Goal: Information Seeking & Learning: Check status

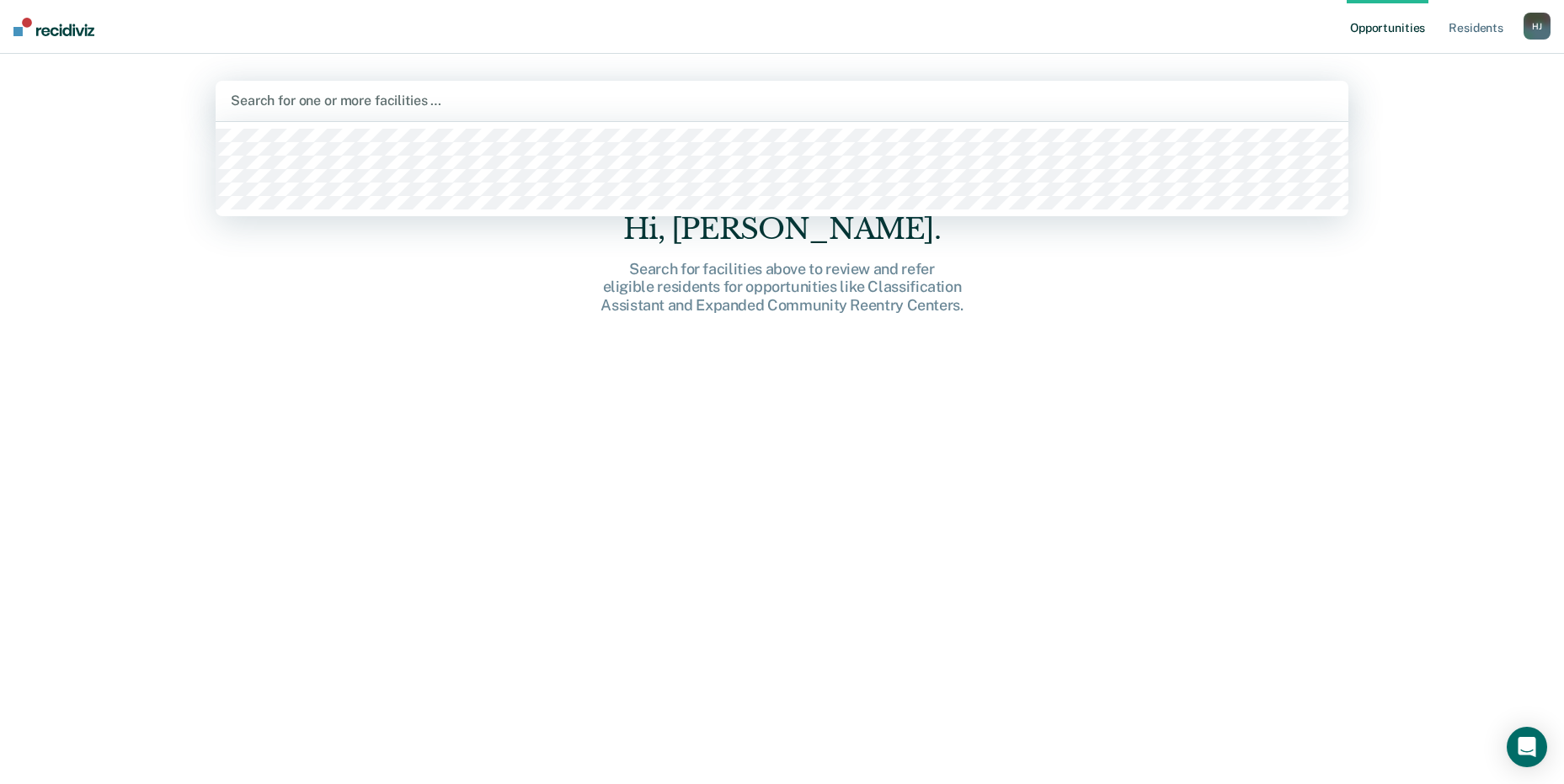
click at [455, 110] on div at bounding box center [782, 101] width 1102 height 20
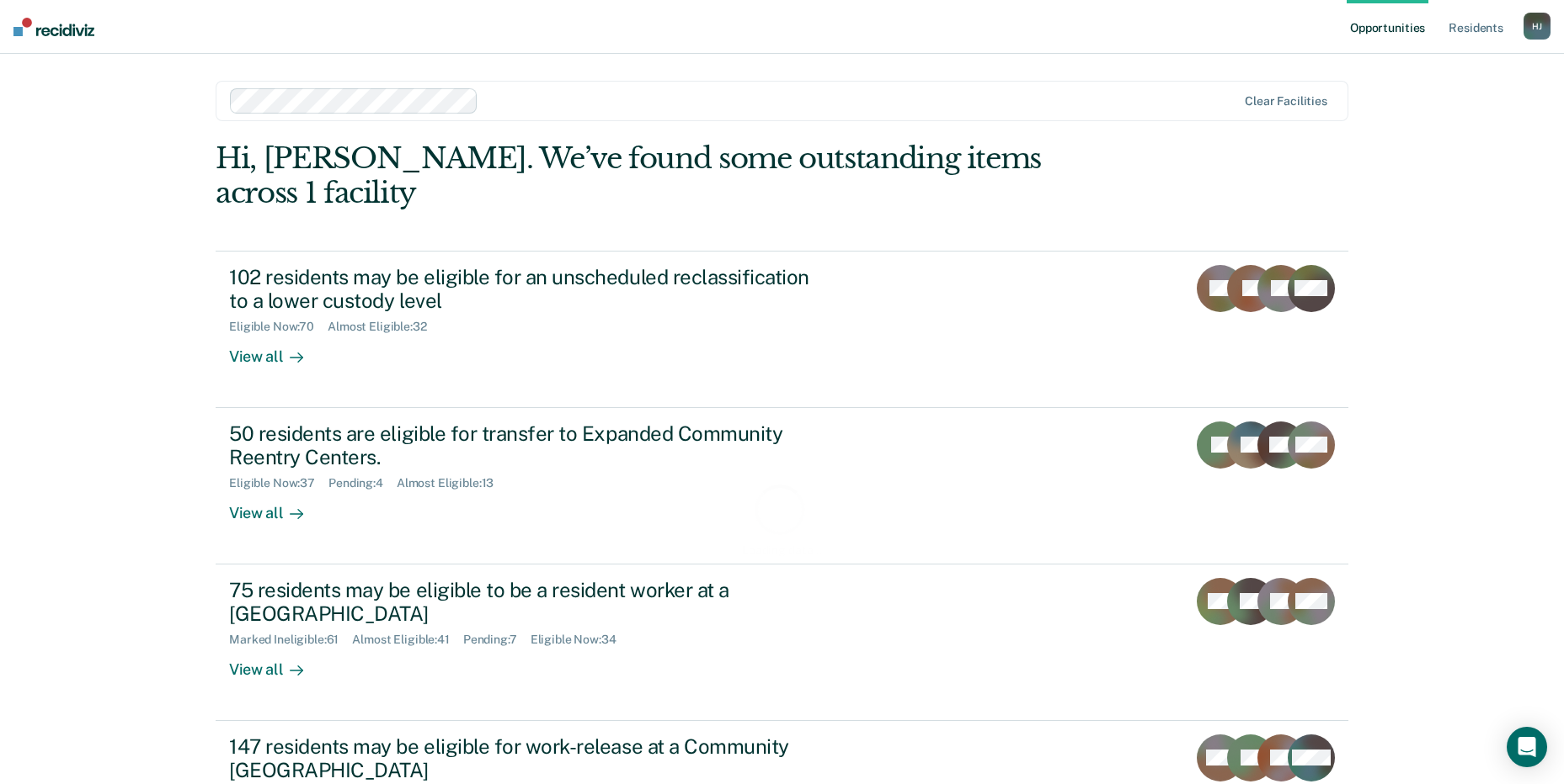
scroll to position [127, 0]
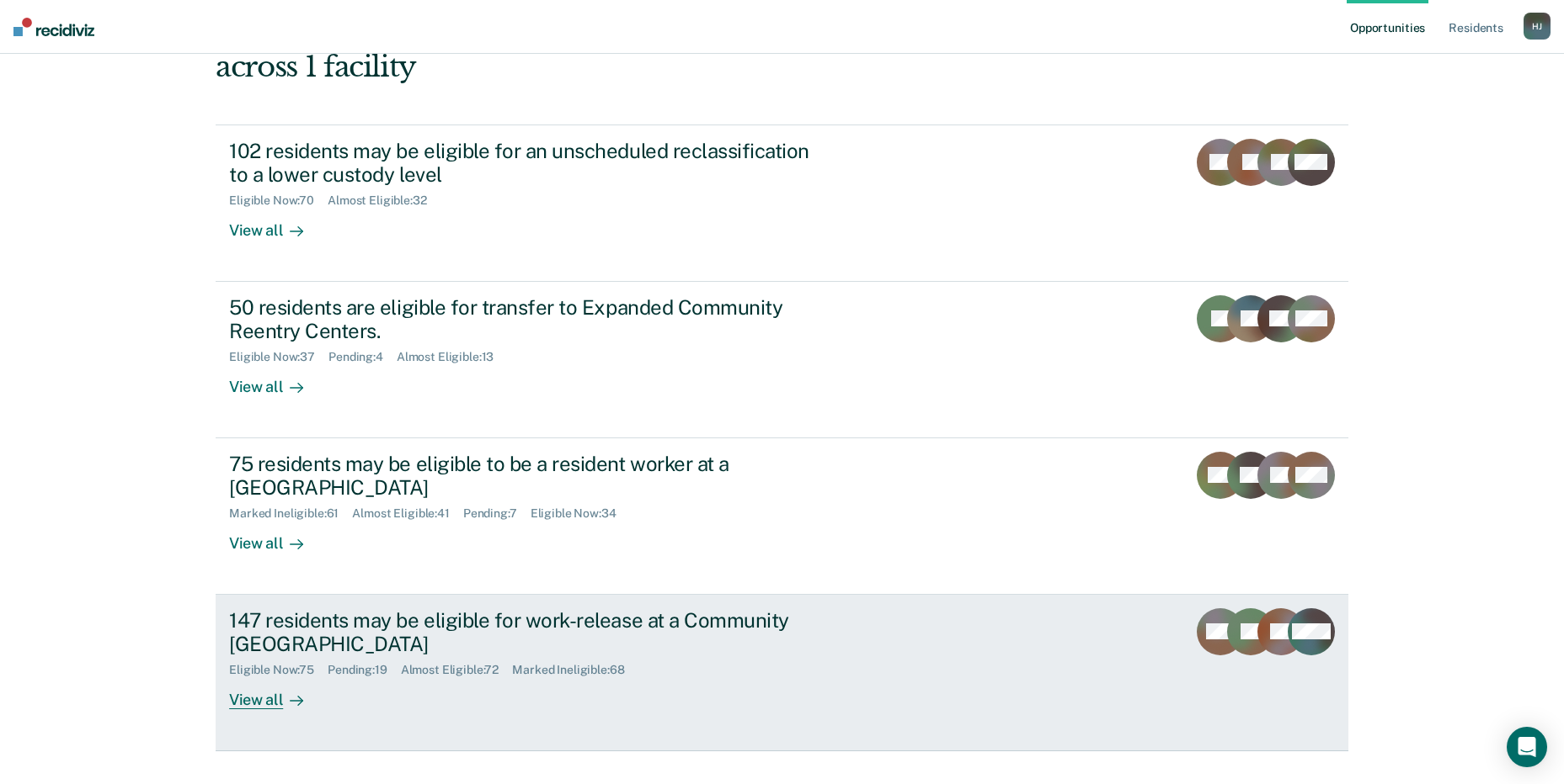
click at [374, 609] on div "147 residents may be eligible for work-release at a Community [GEOGRAPHIC_DATA]" at bounding box center [524, 633] width 592 height 48
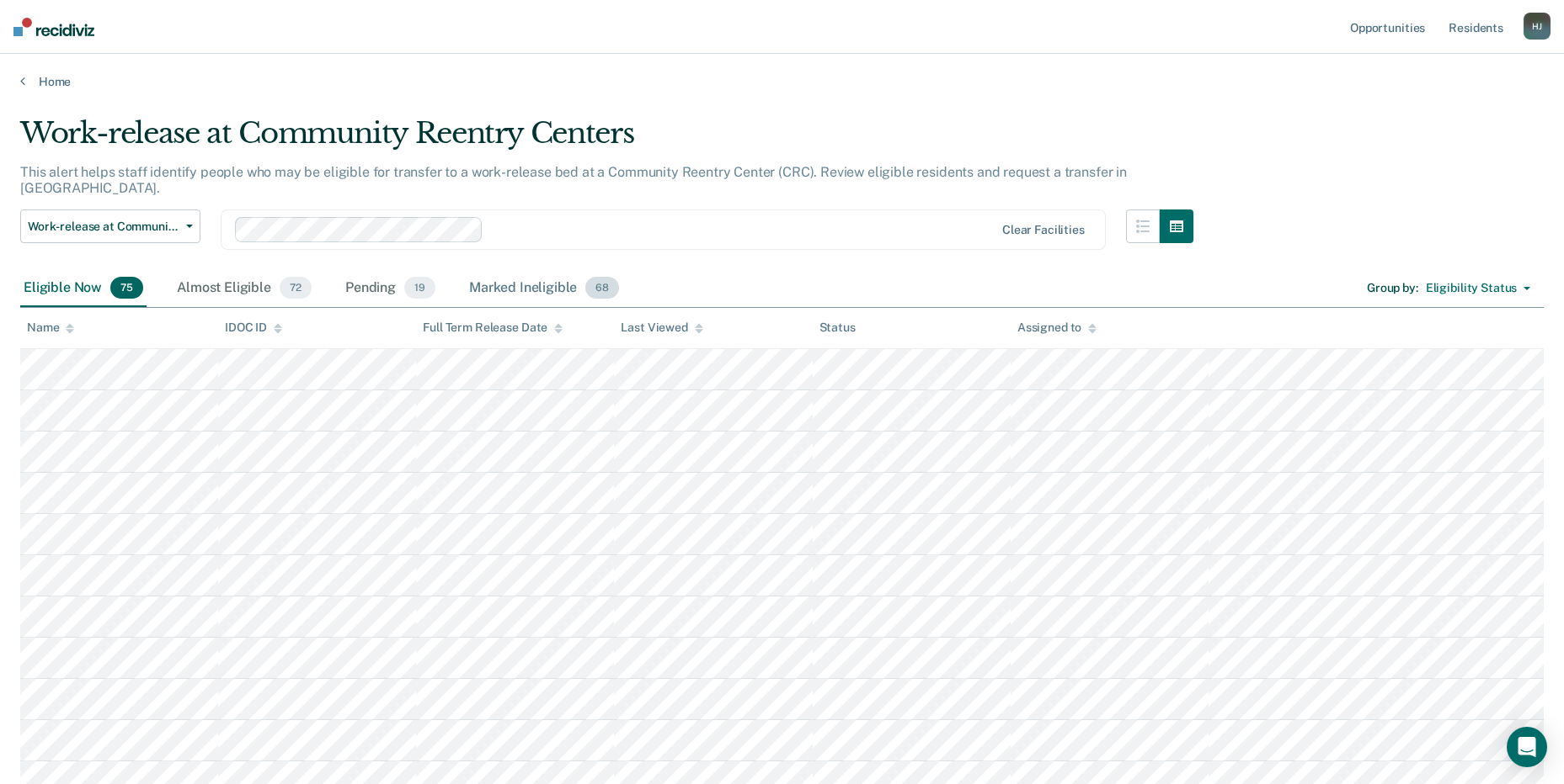
click at [510, 270] on div "Marked Ineligible 68" at bounding box center [544, 289] width 156 height 37
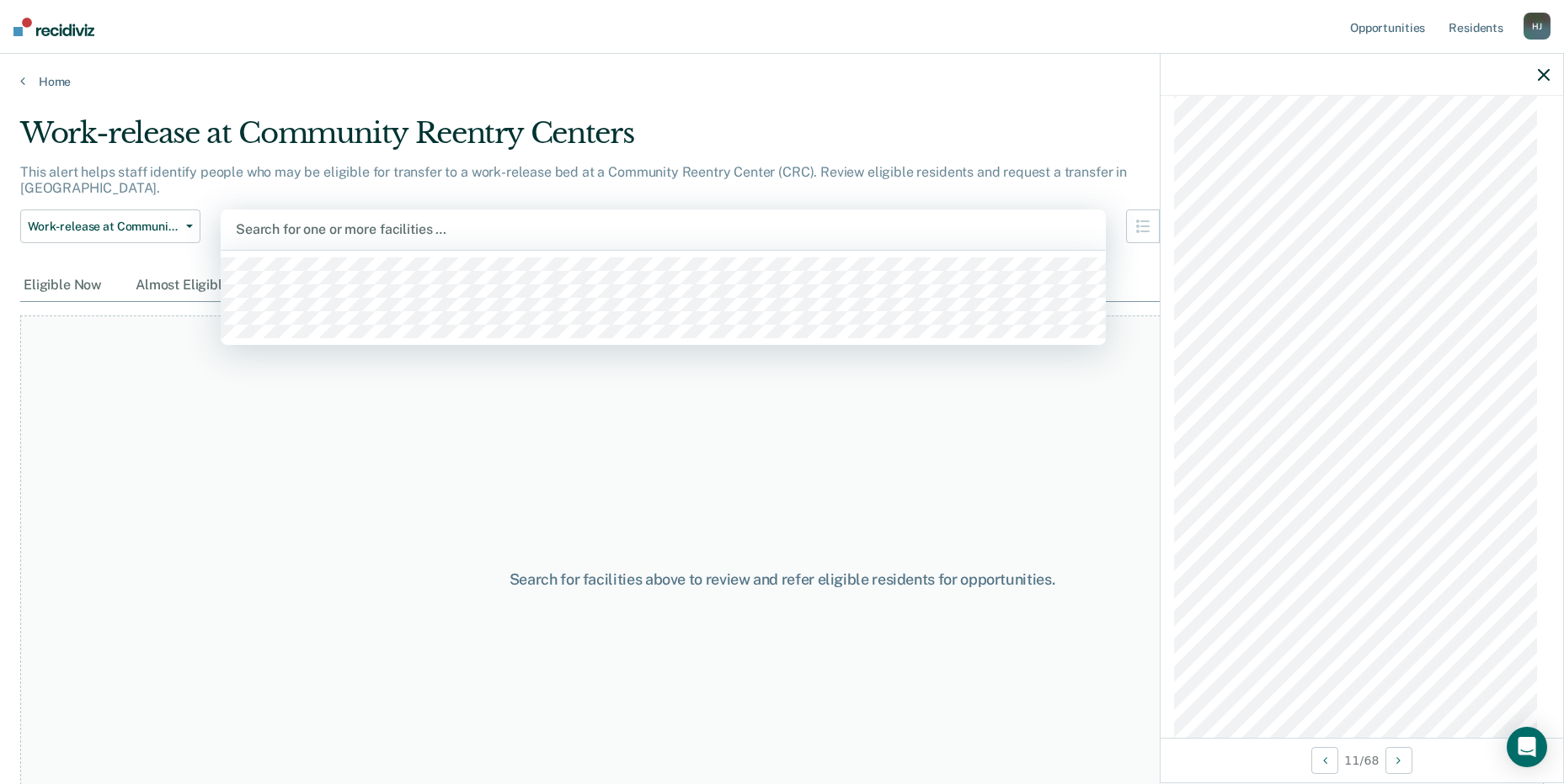
click at [350, 220] on div at bounding box center [662, 229] width 854 height 20
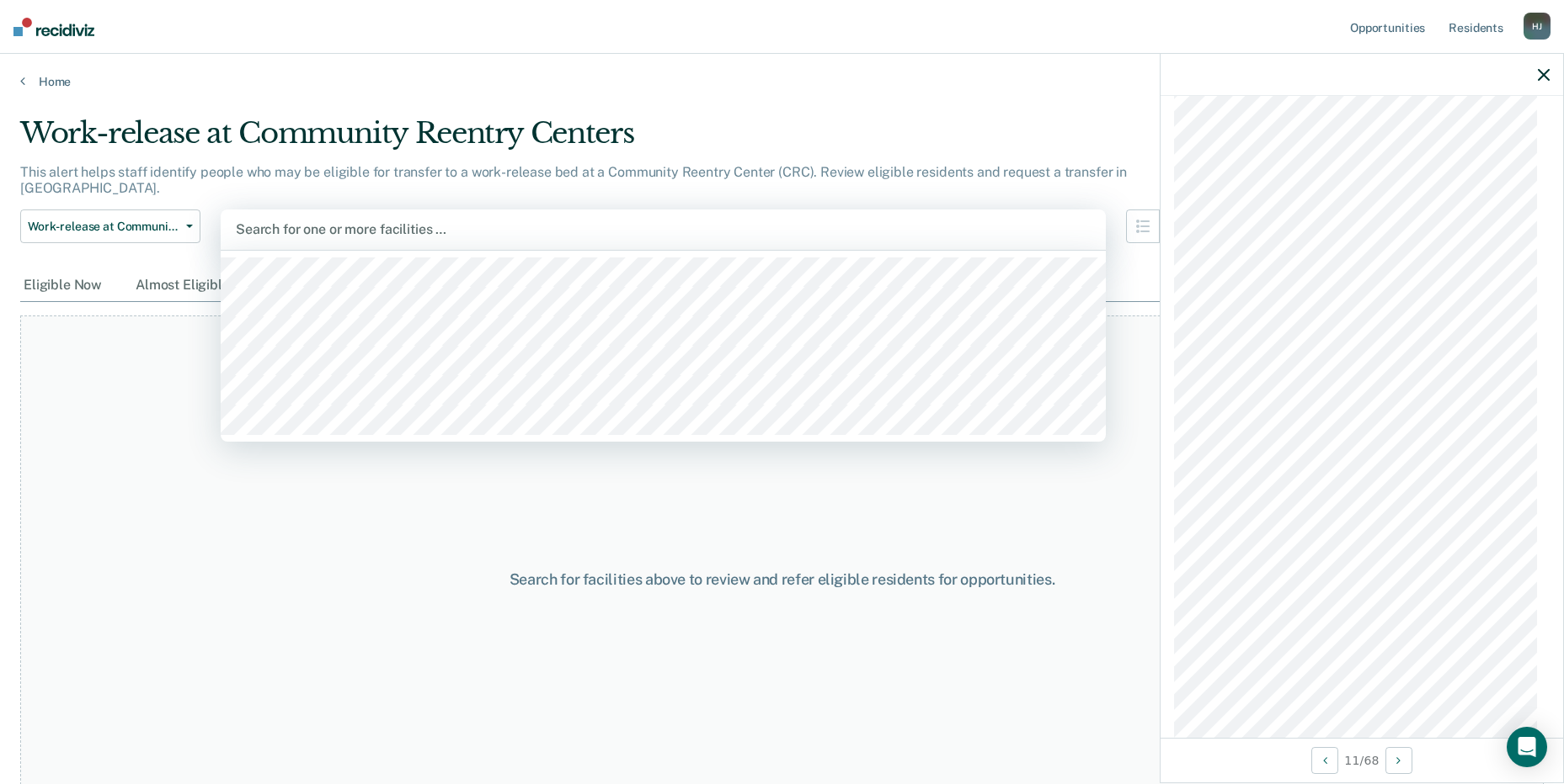
click at [437, 220] on div at bounding box center [662, 229] width 854 height 20
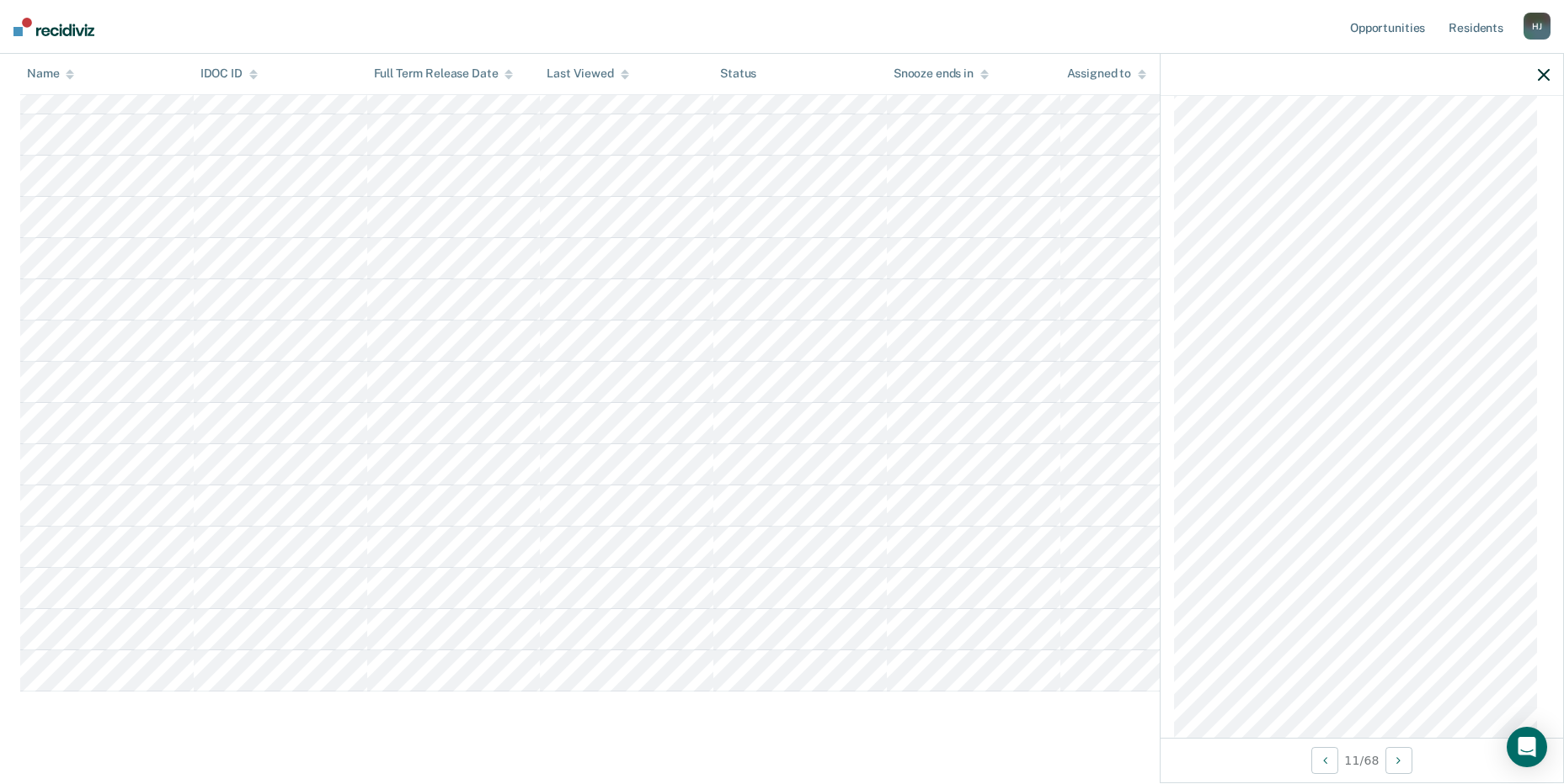
scroll to position [2474, 0]
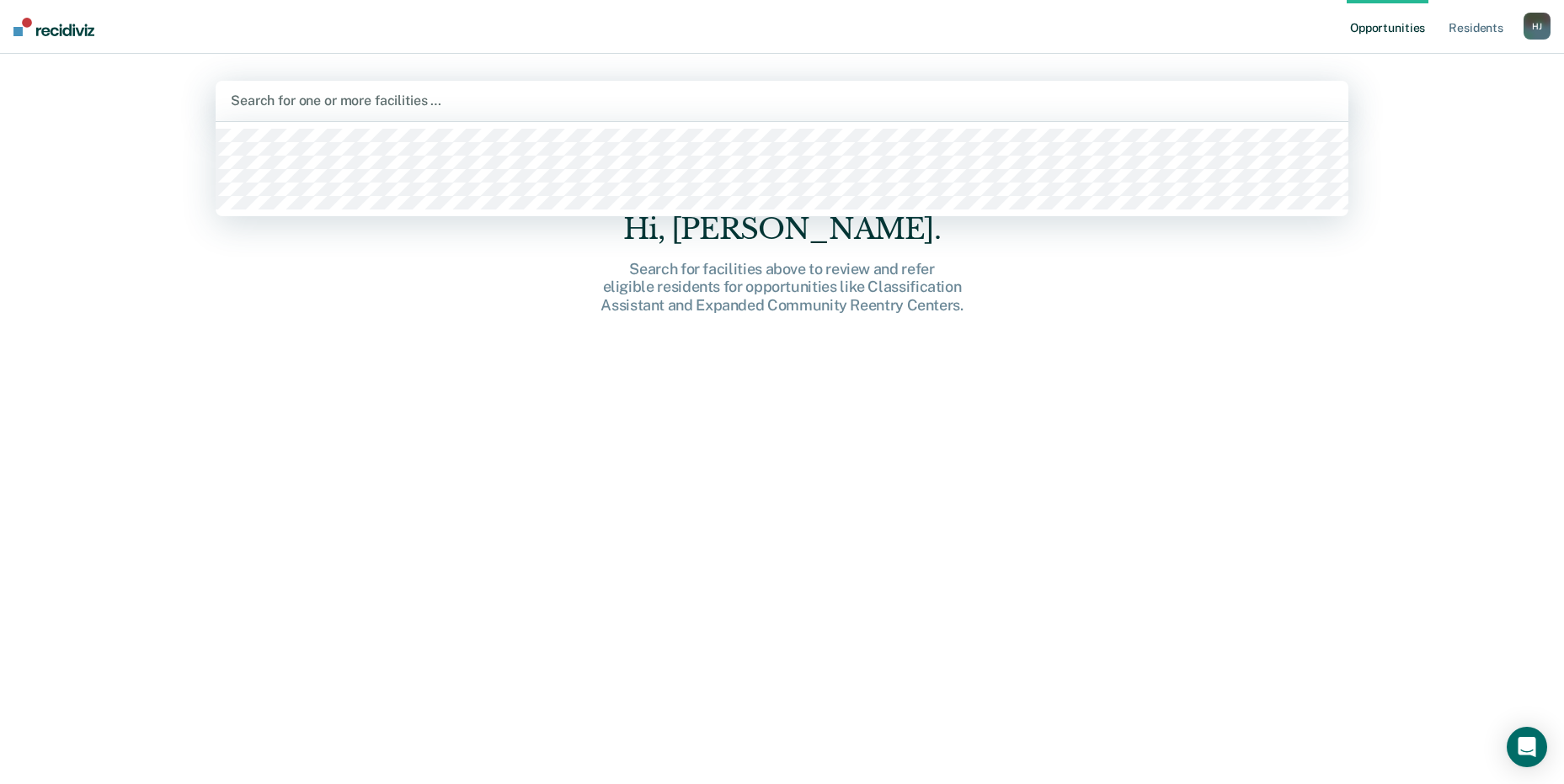
click at [510, 106] on div at bounding box center [782, 101] width 1102 height 20
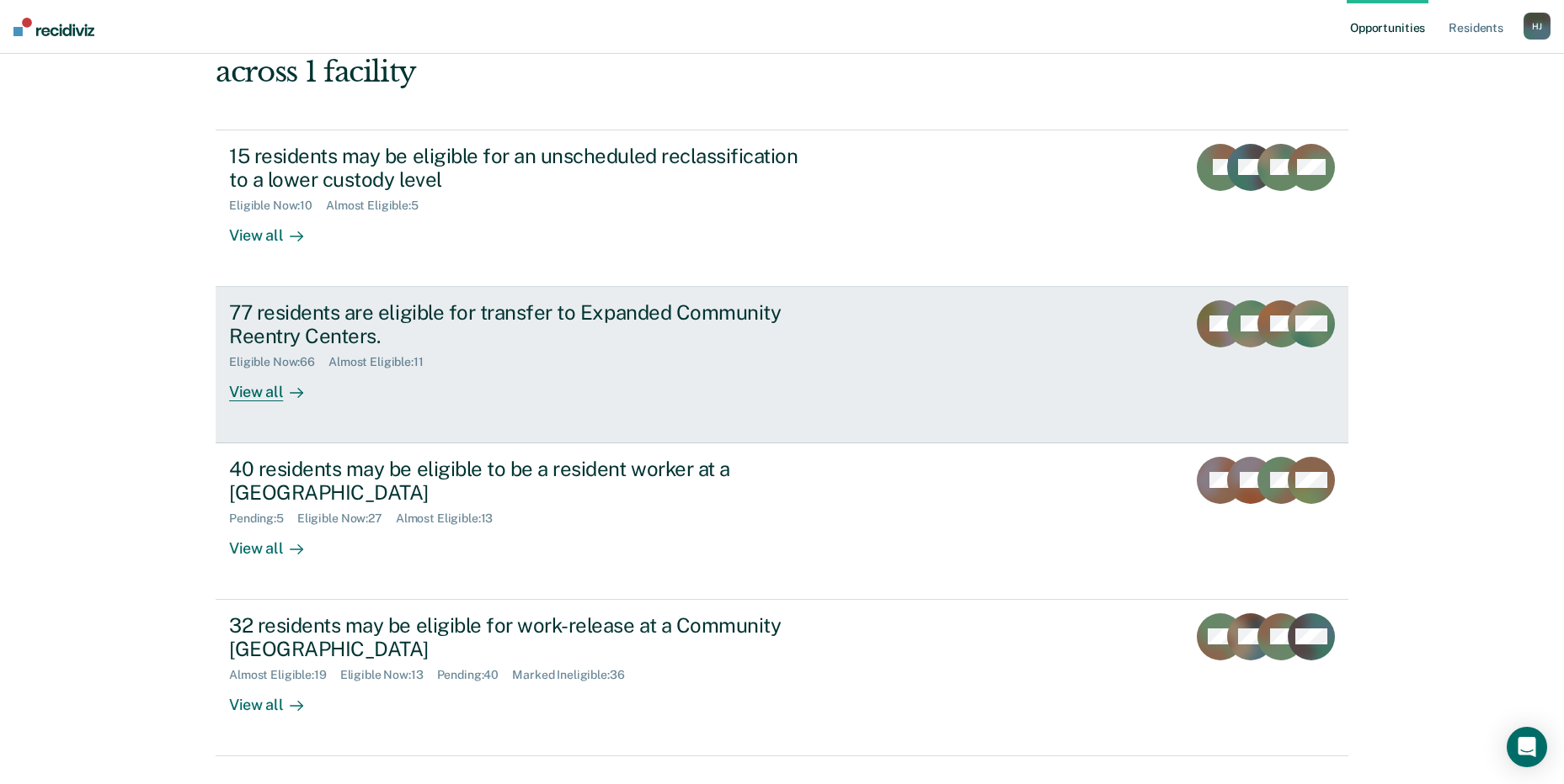
scroll to position [127, 0]
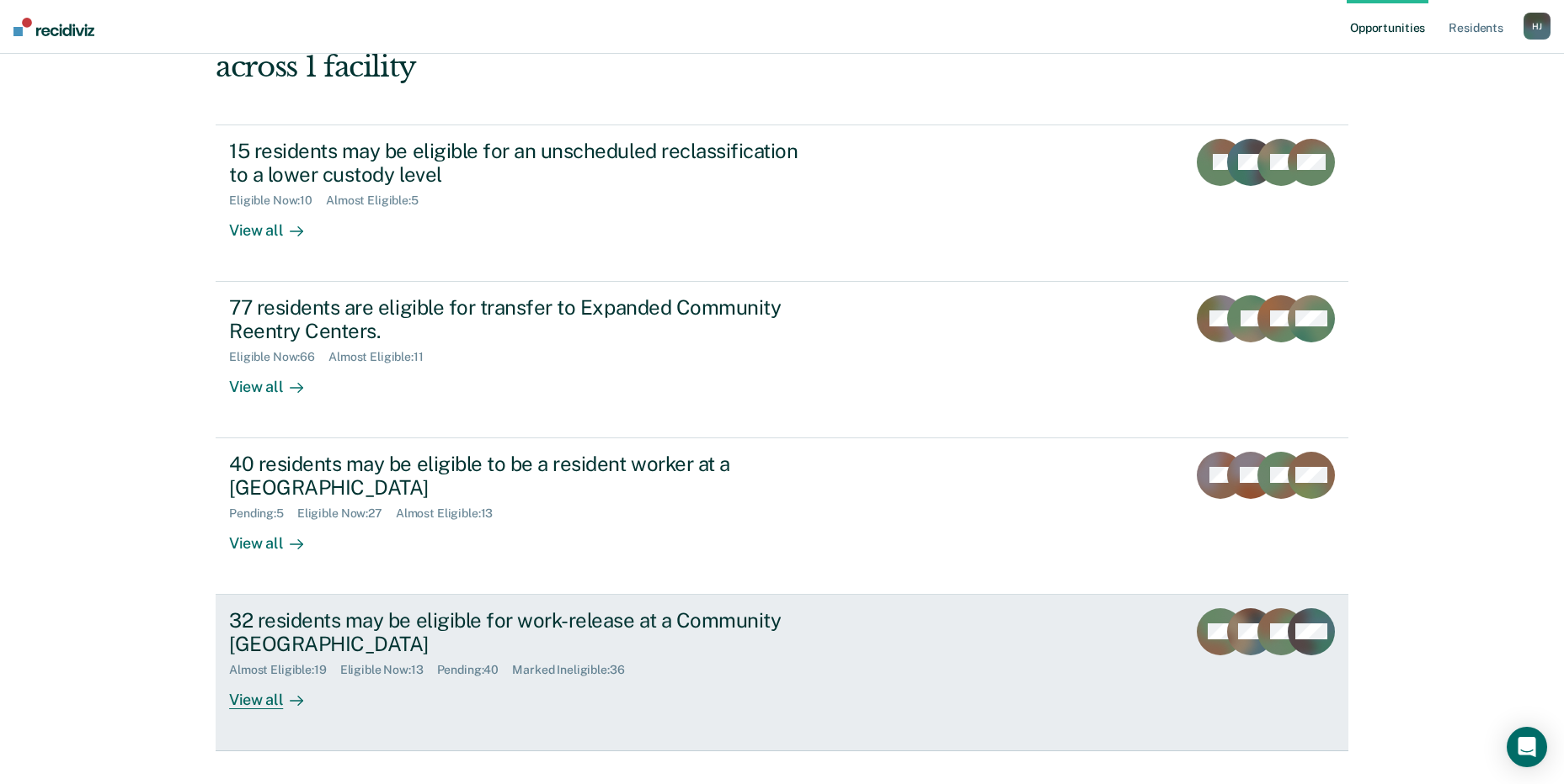
click at [272, 678] on div "View all" at bounding box center [276, 694] width 94 height 33
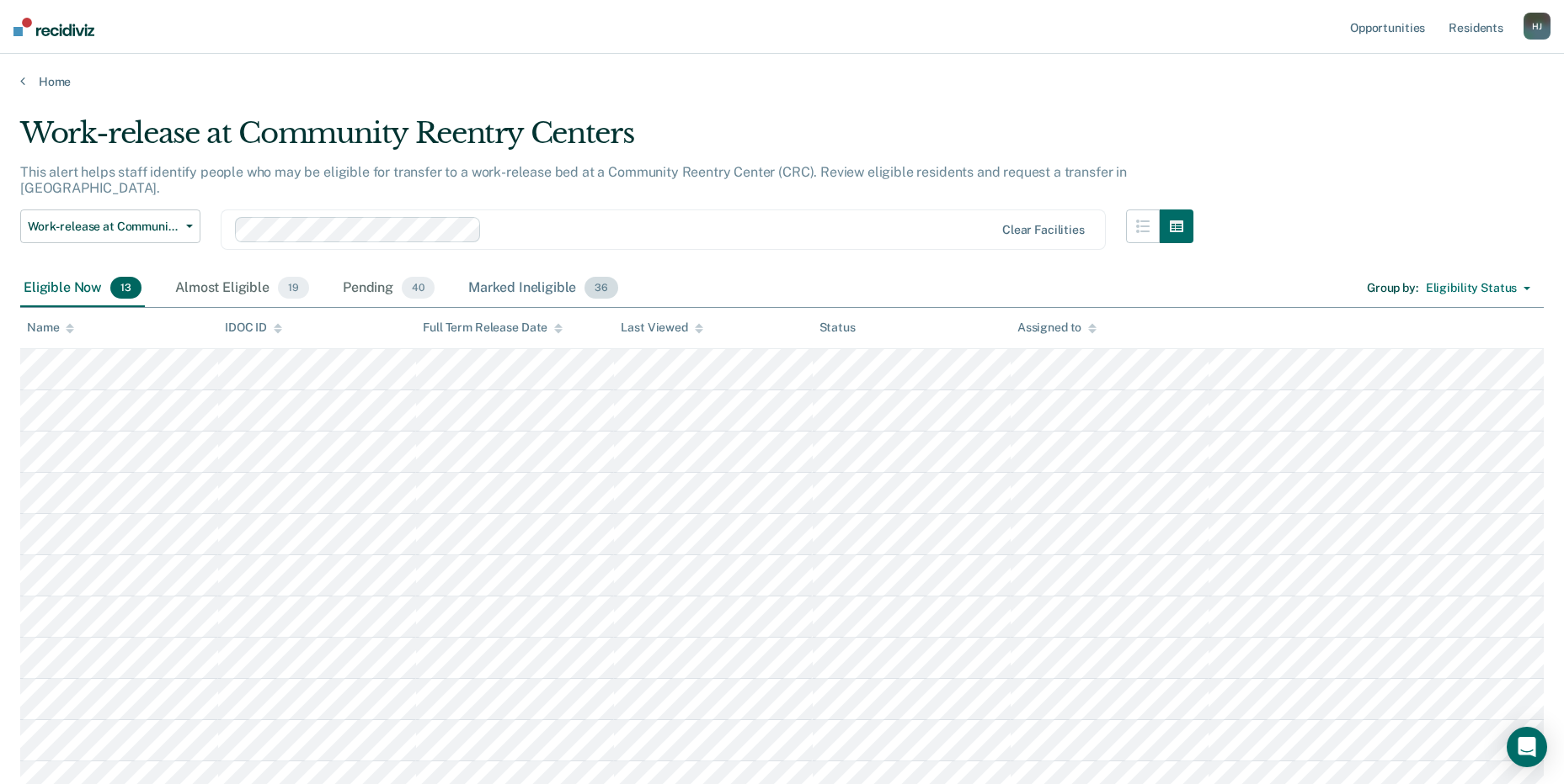
click at [557, 272] on div "Marked Ineligible 36" at bounding box center [543, 289] width 156 height 37
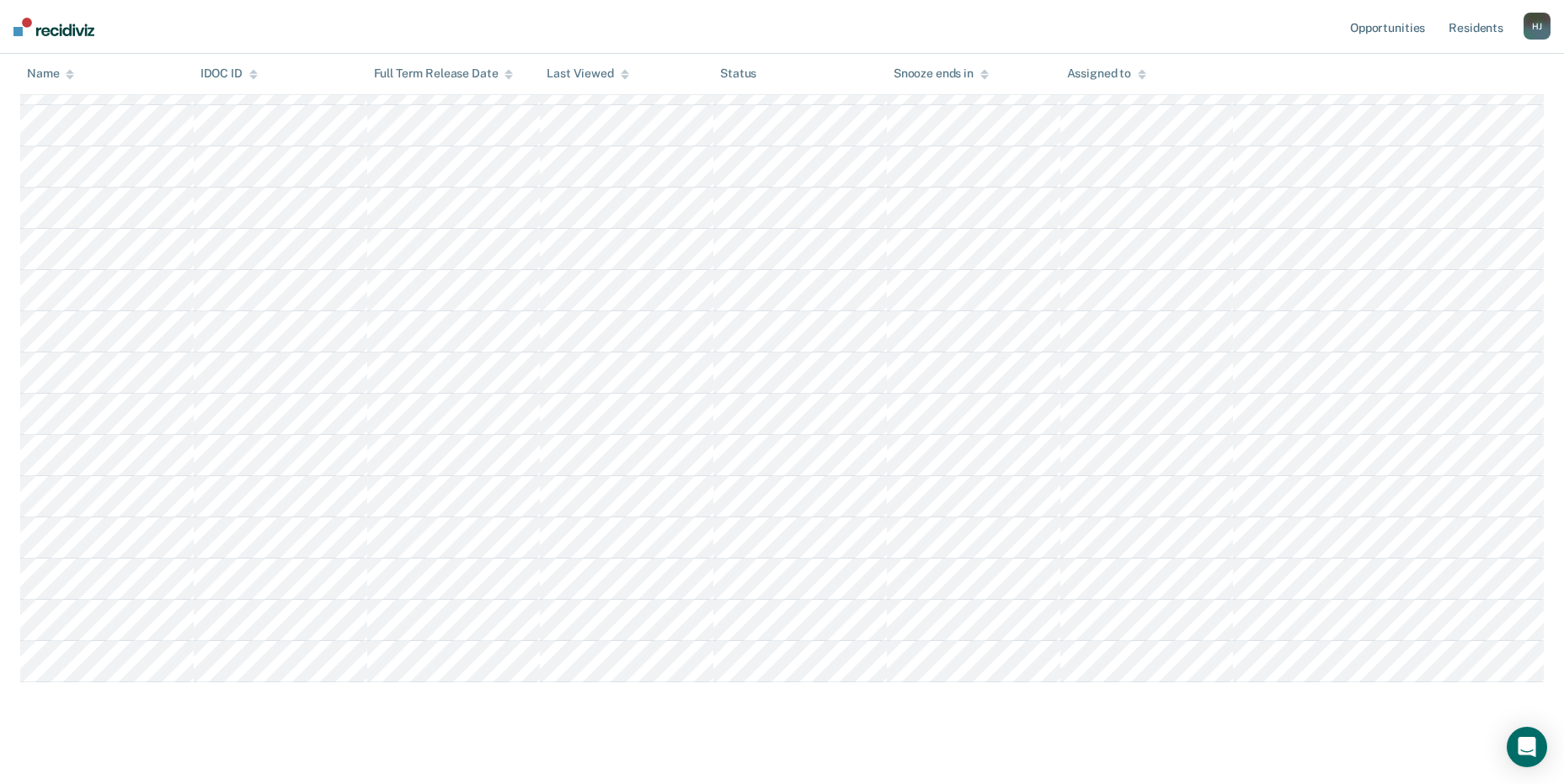
scroll to position [1154, 0]
